Goal: Task Accomplishment & Management: Complete application form

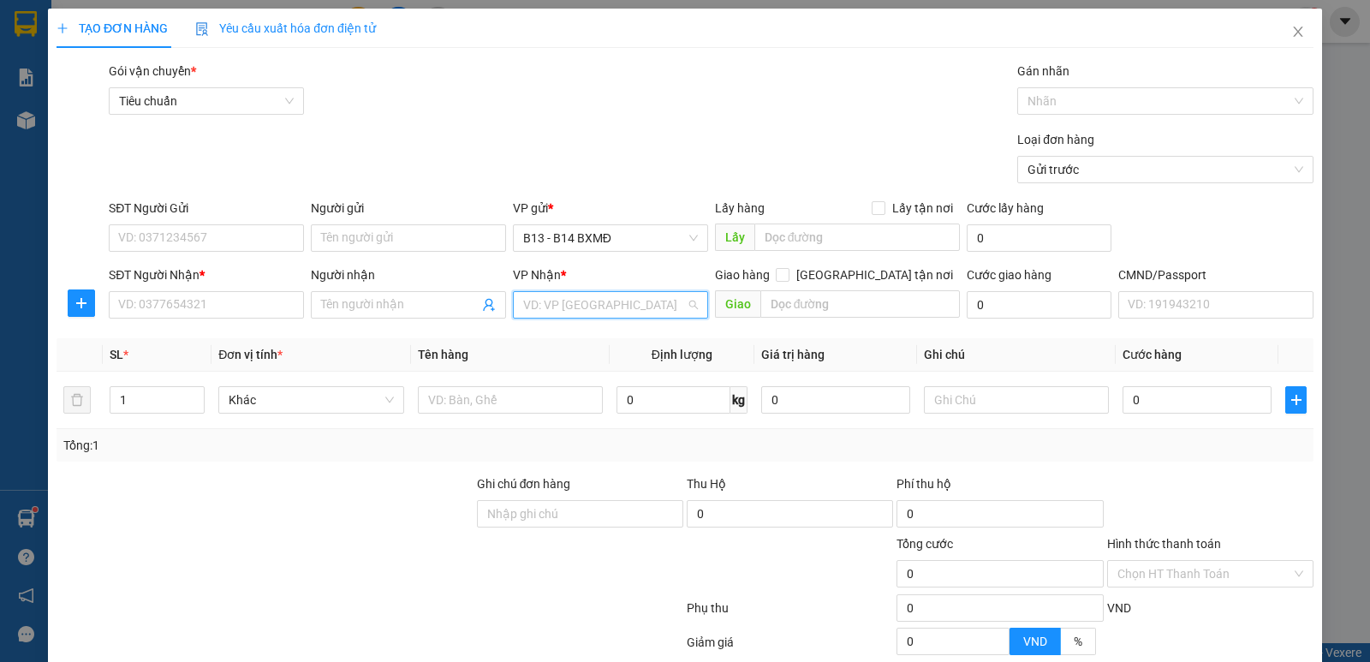
click at [580, 305] on input "search" at bounding box center [604, 305] width 163 height 26
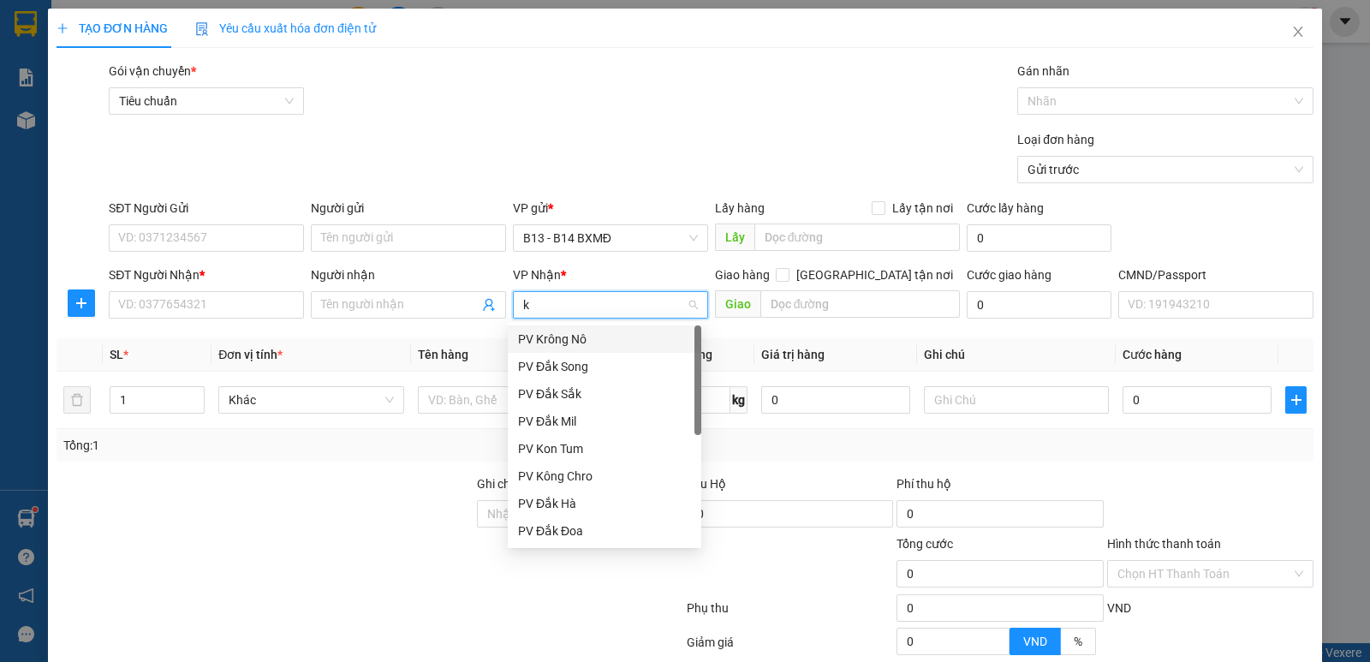
type input "kn"
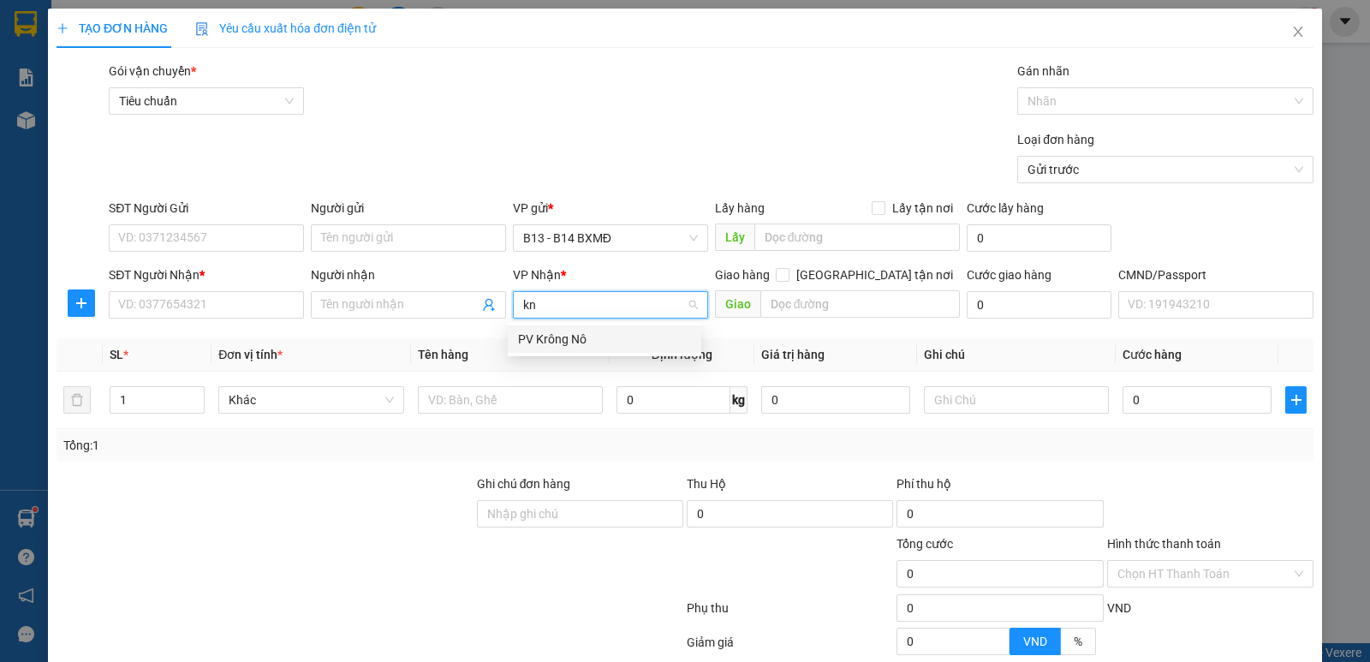
click at [568, 331] on div "PV Krông Nô" at bounding box center [604, 339] width 173 height 19
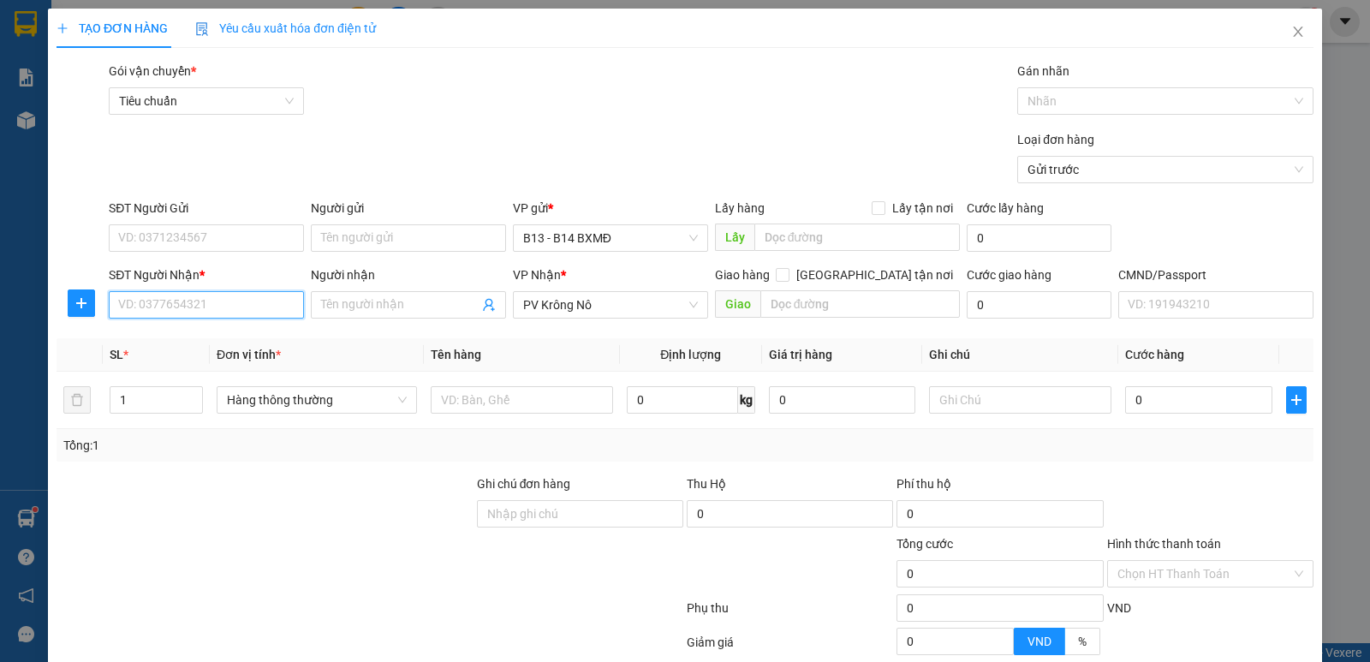
click at [214, 311] on input "SĐT Người Nhận *" at bounding box center [206, 304] width 195 height 27
type input "0979754478"
click at [203, 349] on div "0979754478 - thơm" at bounding box center [204, 338] width 193 height 27
type input "thơm"
type input "0979754478"
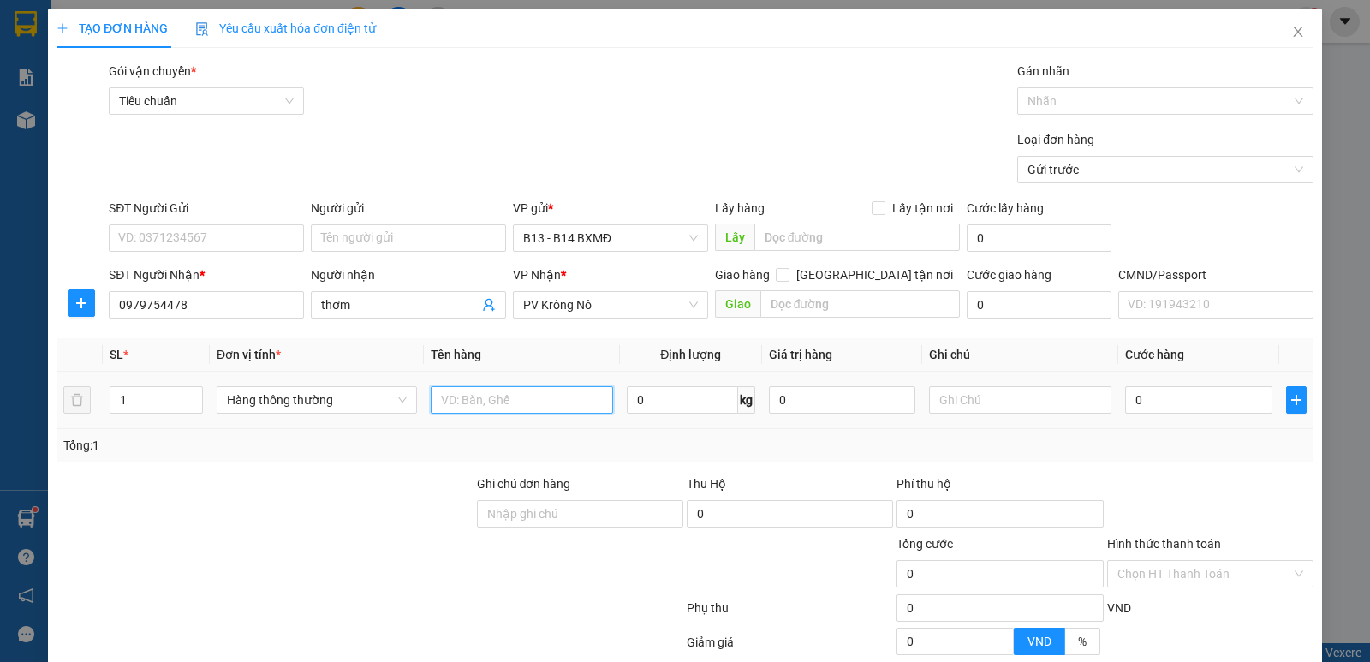
click at [556, 398] on input "text" at bounding box center [522, 399] width 182 height 27
type input "tc"
click at [969, 402] on input "text" at bounding box center [1020, 399] width 182 height 27
type input "k"
type input "4"
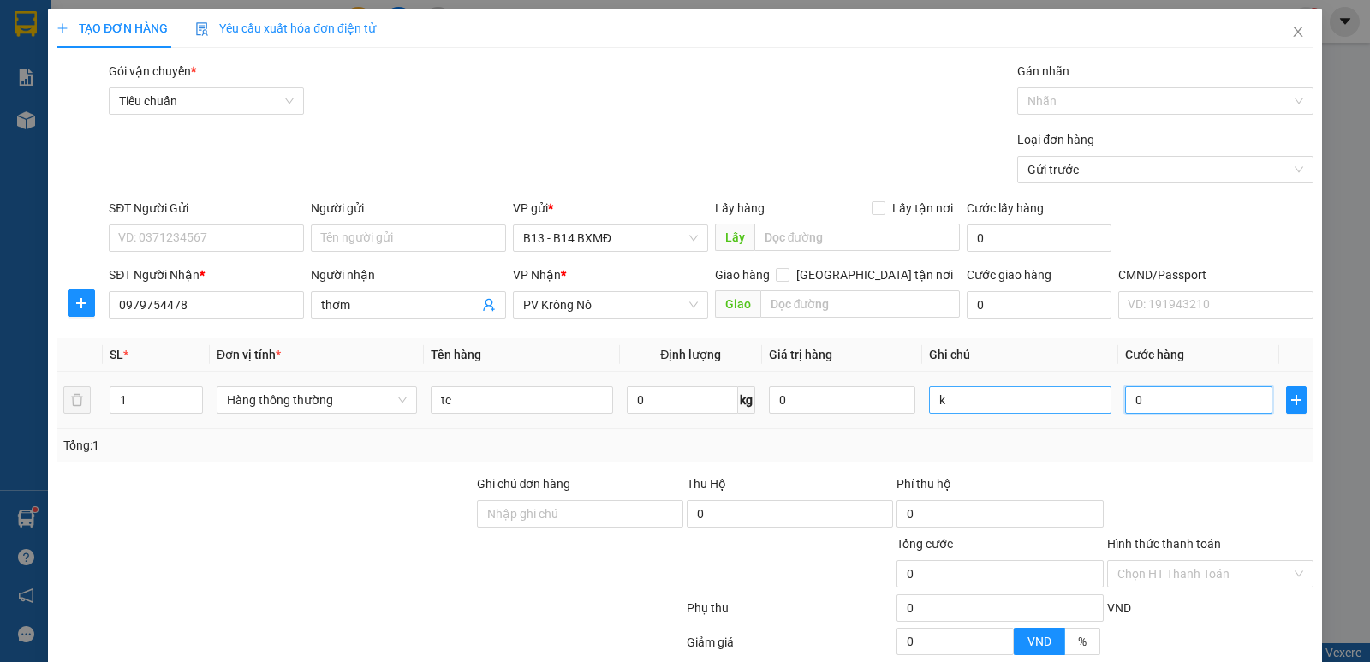
type input "4"
type input "40"
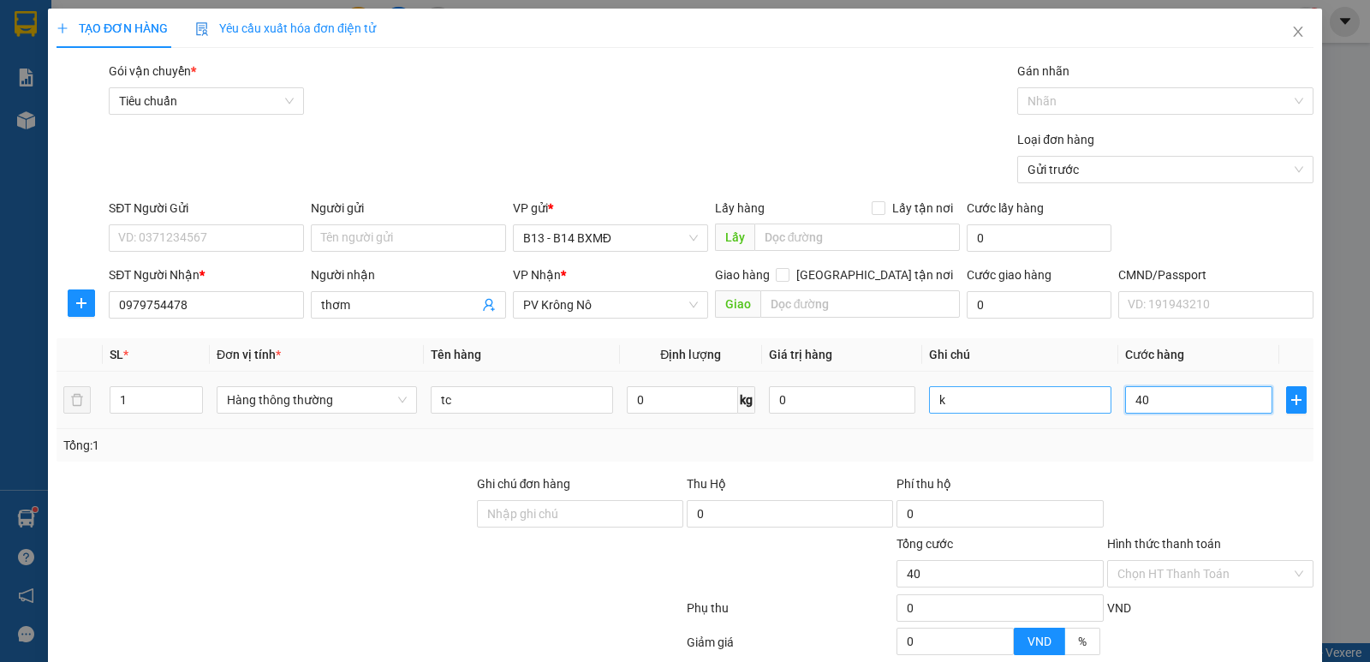
type input "400"
type input "4.000"
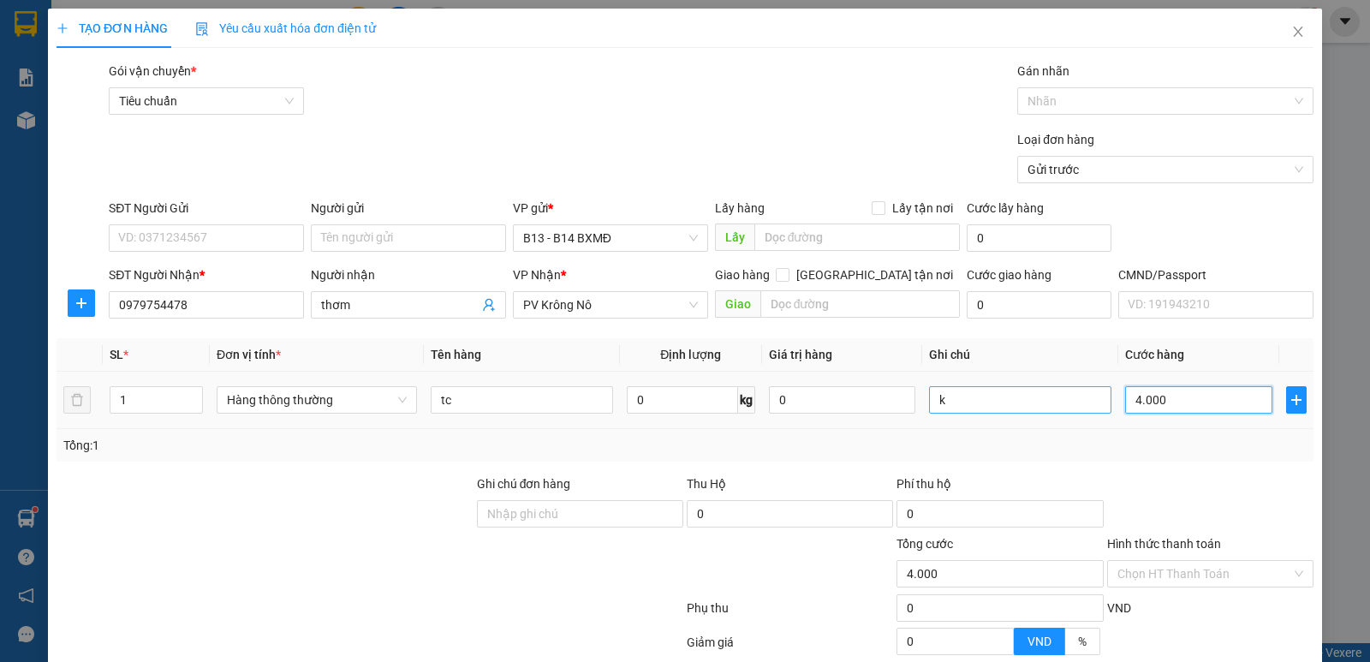
type input "4.000"
type input "40.000"
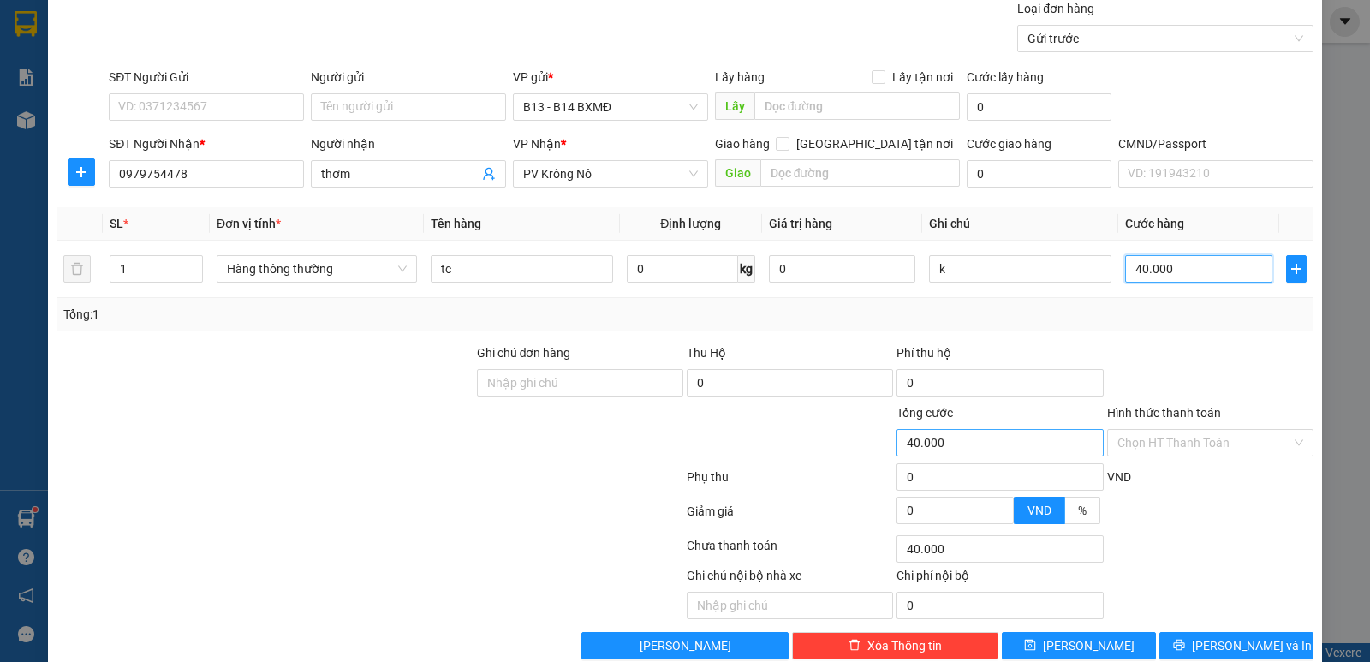
scroll to position [162, 0]
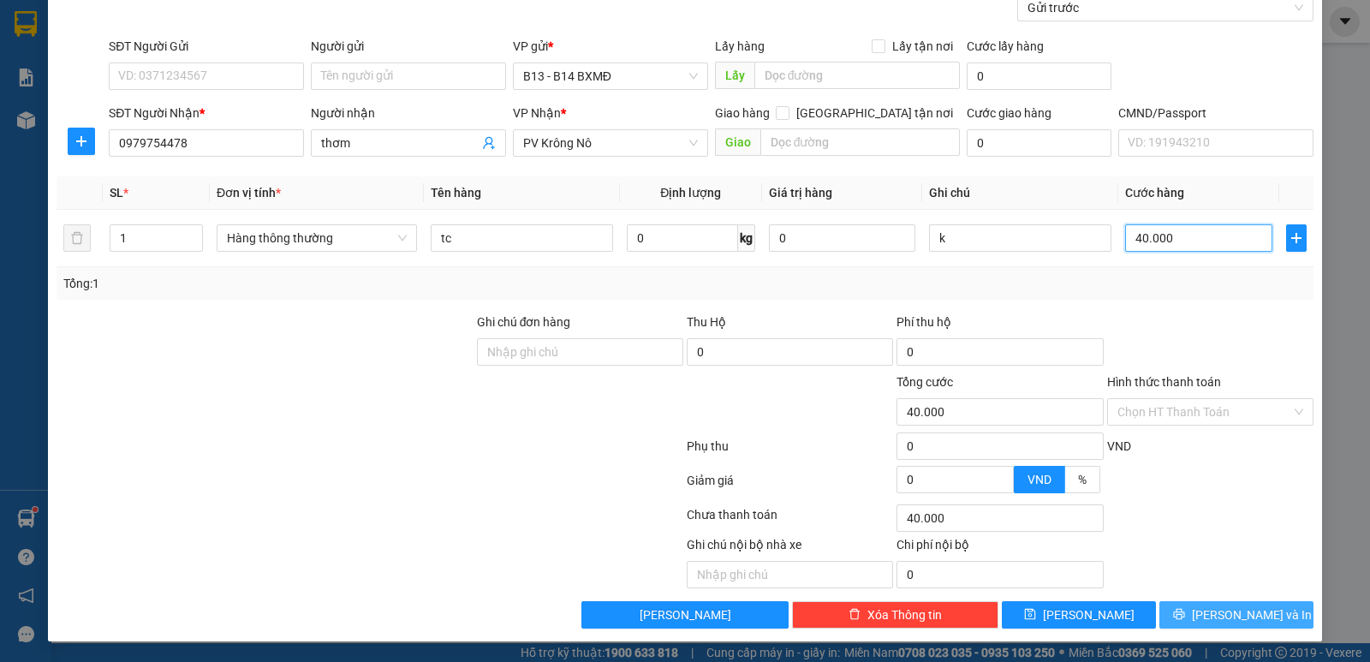
type input "40.000"
click at [1230, 613] on span "[PERSON_NAME] và In" at bounding box center [1252, 614] width 120 height 19
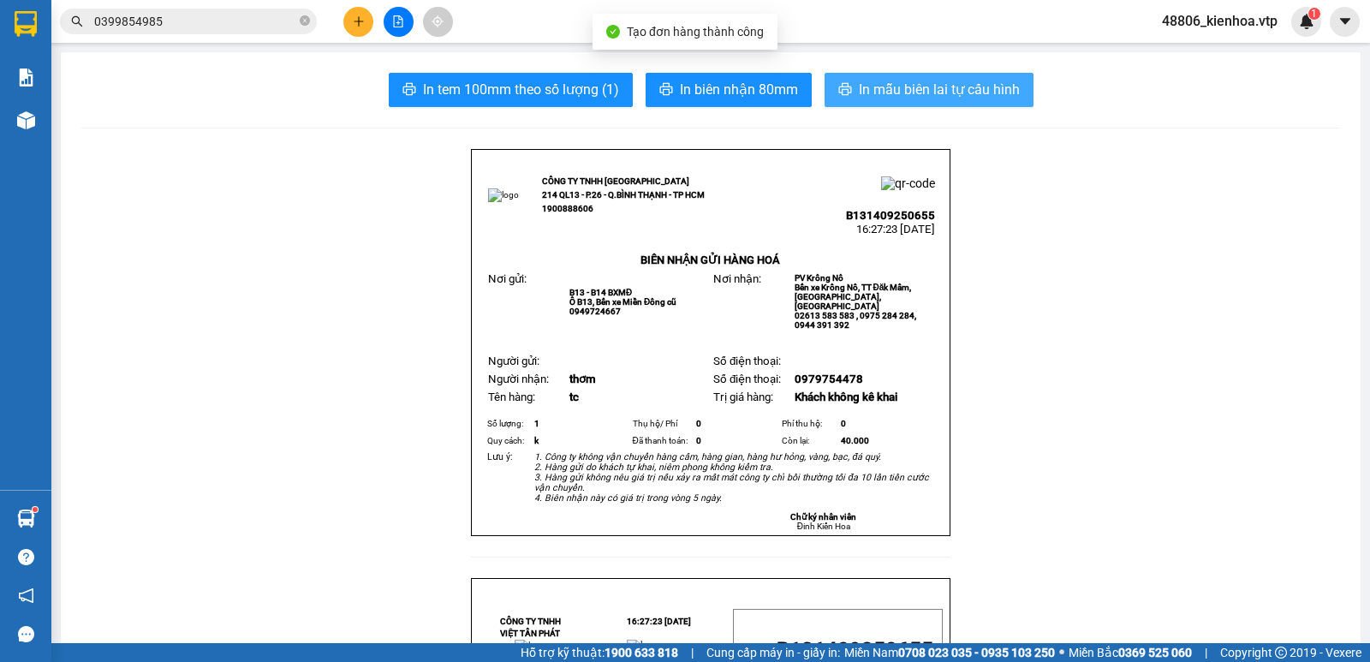
click at [993, 73] on button "In mẫu biên lai tự cấu hình" at bounding box center [928, 90] width 209 height 34
